Goal: Information Seeking & Learning: Learn about a topic

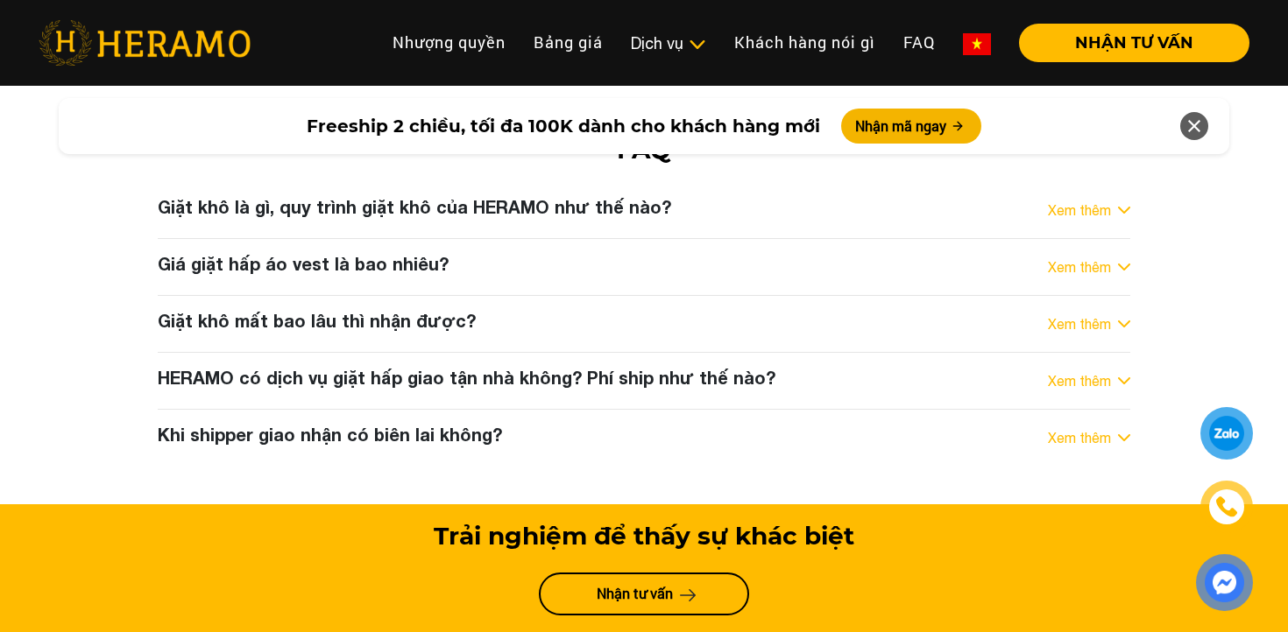
scroll to position [9047, 0]
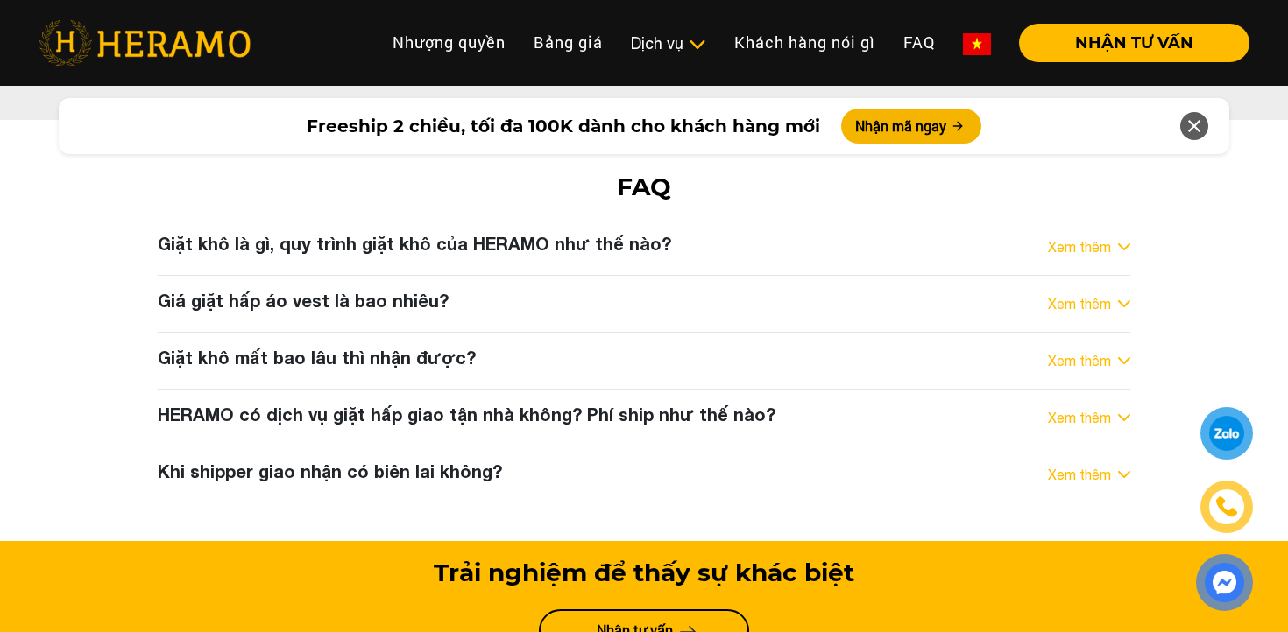
click at [591, 404] on h3 "HERAMO có dịch vụ giặt hấp giao tận nhà không? Phí ship như thế nào?" at bounding box center [467, 414] width 618 height 21
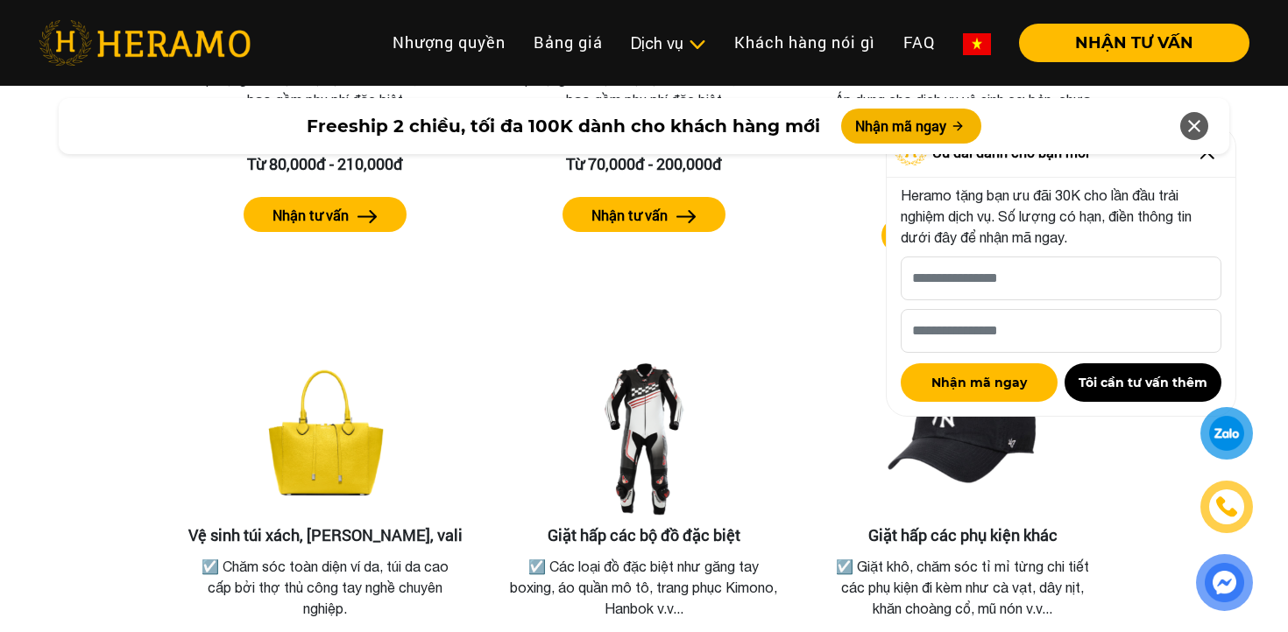
scroll to position [1758, 0]
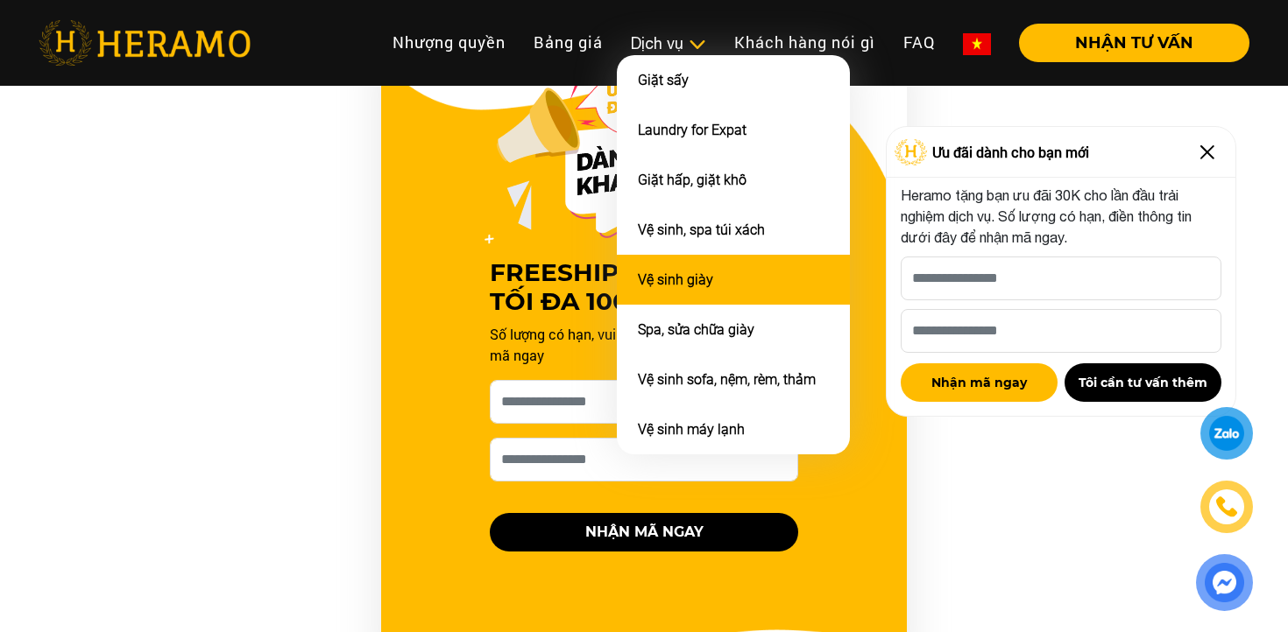
click at [696, 272] on link "Vệ sinh giày" at bounding box center [675, 280] width 75 height 17
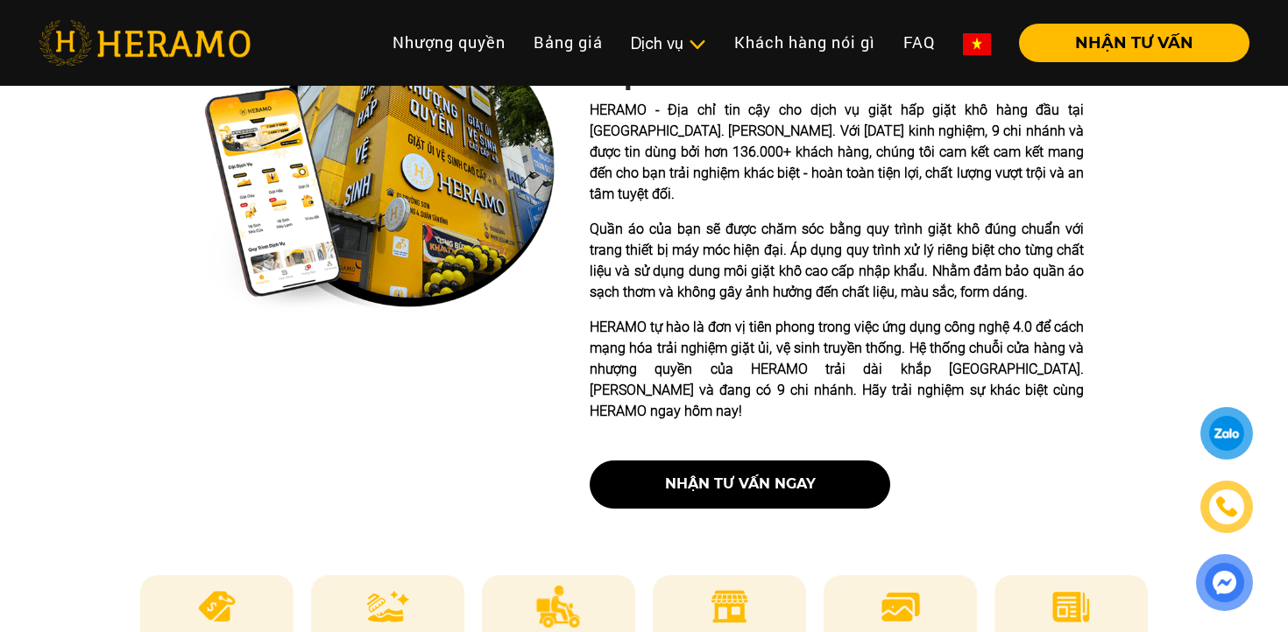
scroll to position [1758, 0]
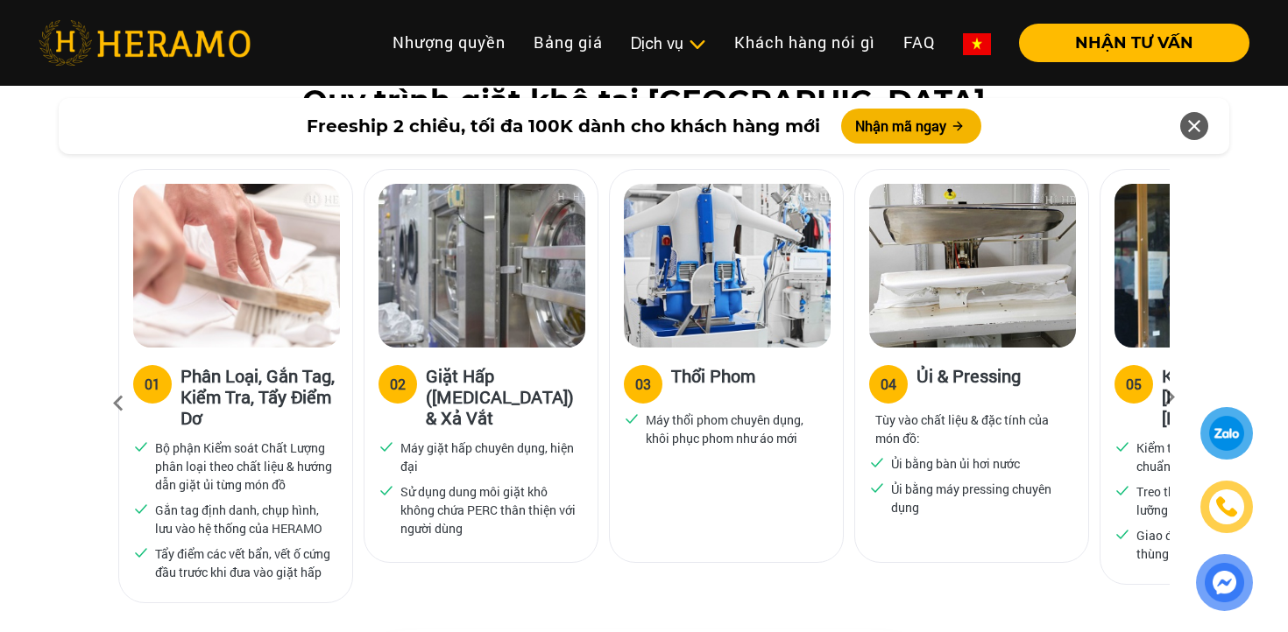
scroll to position [1129, 0]
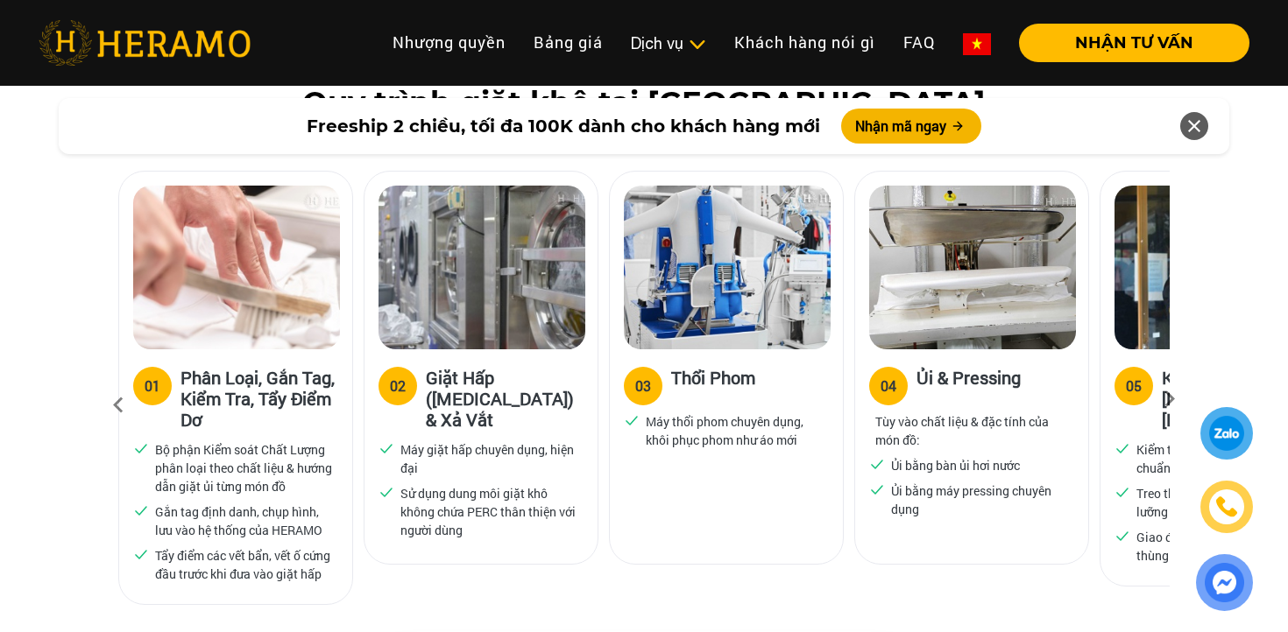
click at [1171, 399] on icon at bounding box center [1170, 404] width 32 height 11
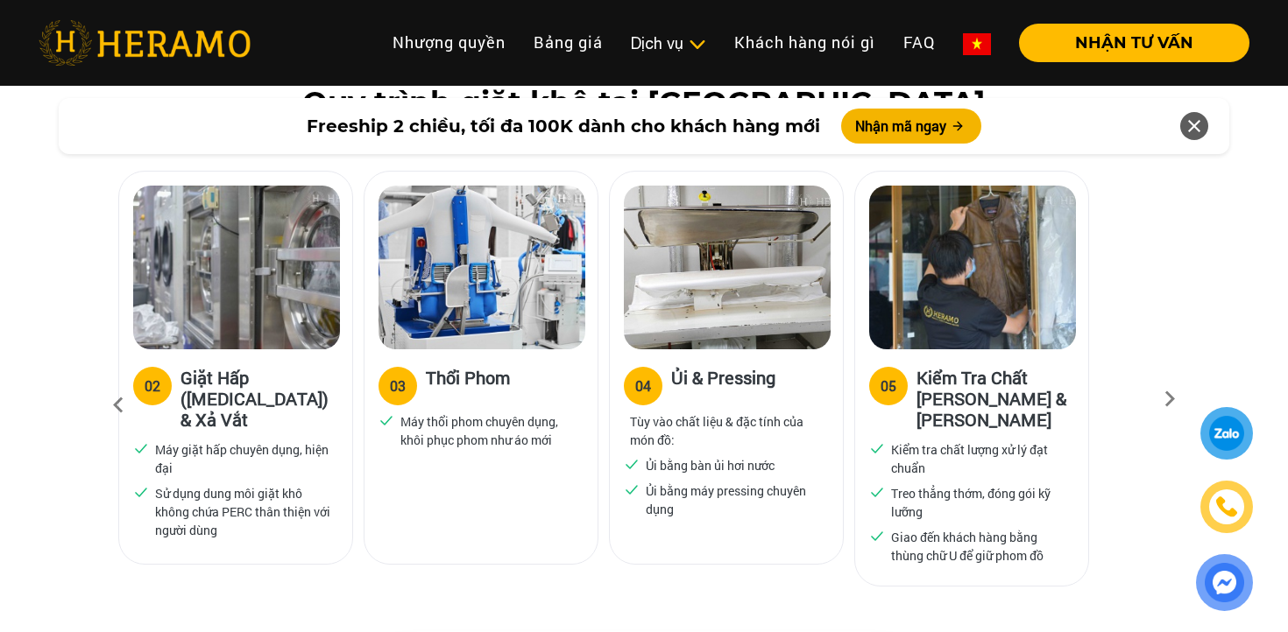
click at [1216, 431] on div at bounding box center [1226, 433] width 41 height 40
click at [1228, 600] on img at bounding box center [1224, 583] width 43 height 44
